Goal: Information Seeking & Learning: Learn about a topic

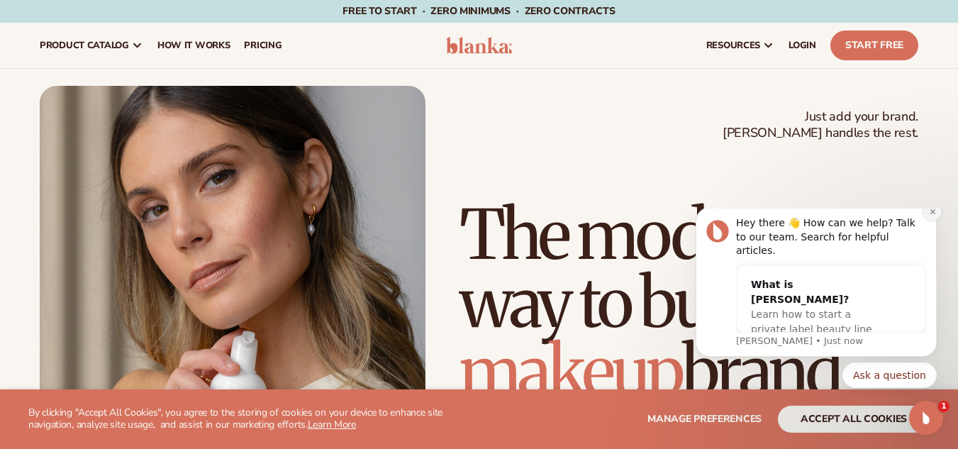
click at [931, 221] on button "Dismiss notification" at bounding box center [932, 211] width 18 height 18
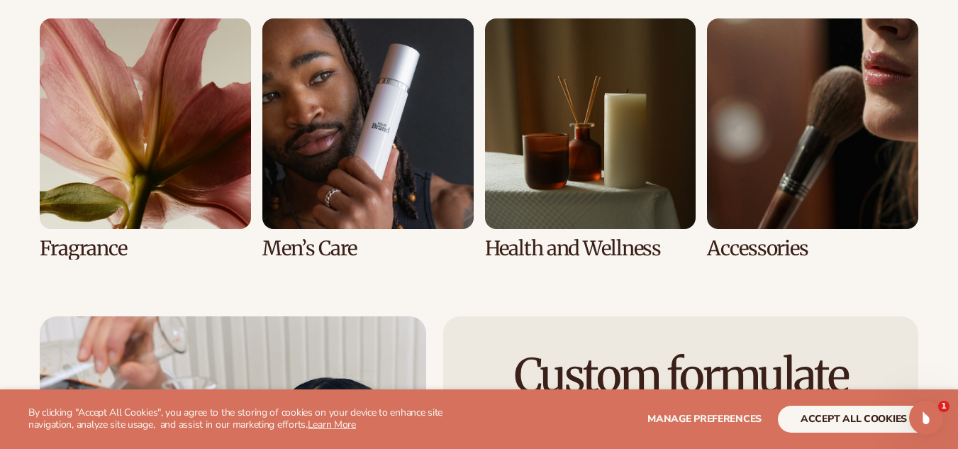
scroll to position [2907, 0]
